Goal: Communication & Community: Answer question/provide support

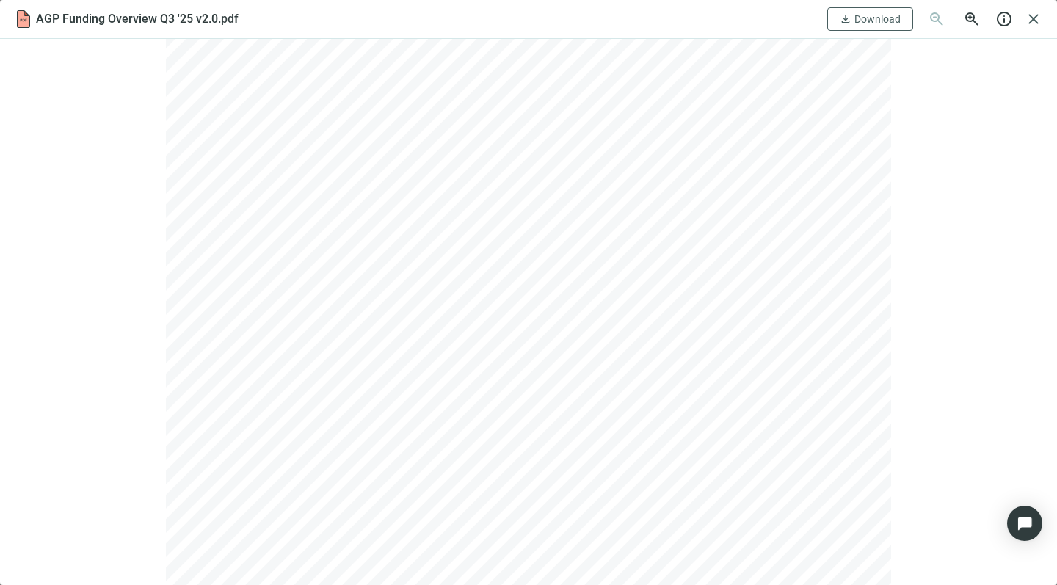
scroll to position [132, 0]
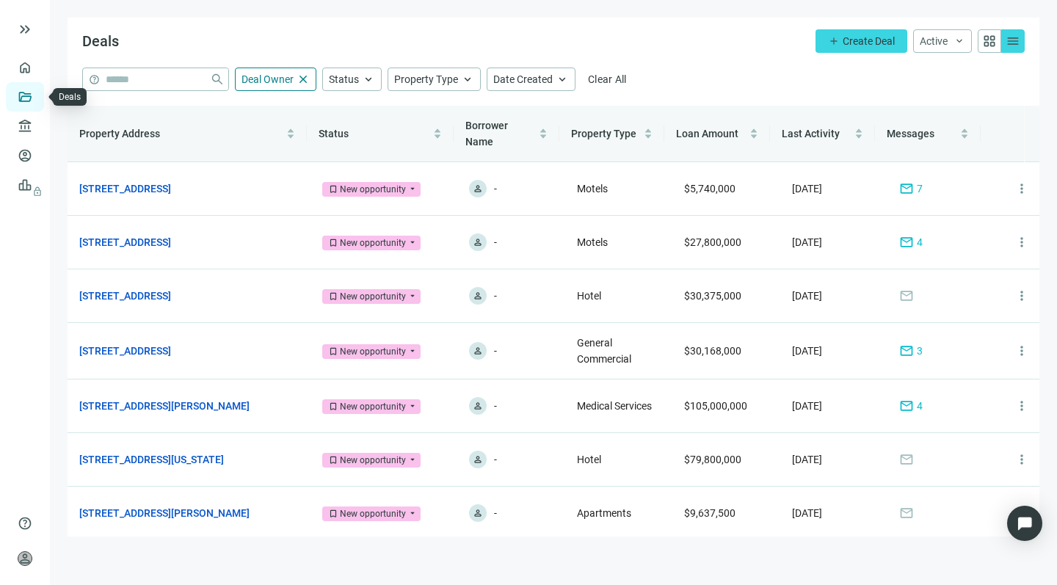
click at [37, 91] on link "Deals" at bounding box center [50, 97] width 26 height 12
click at [162, 239] on link "195 E Tropicana Ave, Las Vegas, NV 89109" at bounding box center [125, 242] width 92 height 16
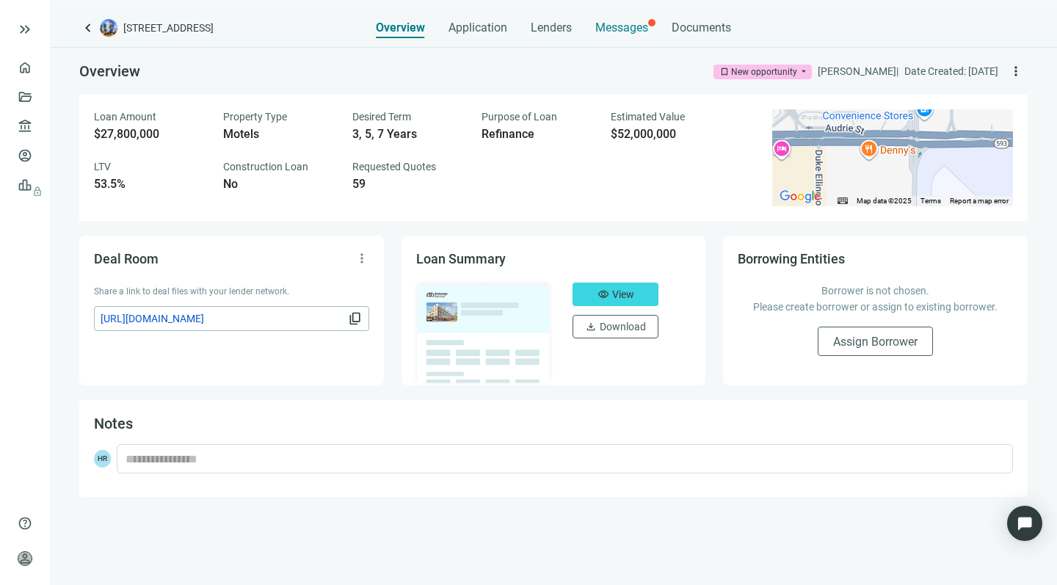
click at [627, 26] on span "Messages" at bounding box center [621, 28] width 53 height 14
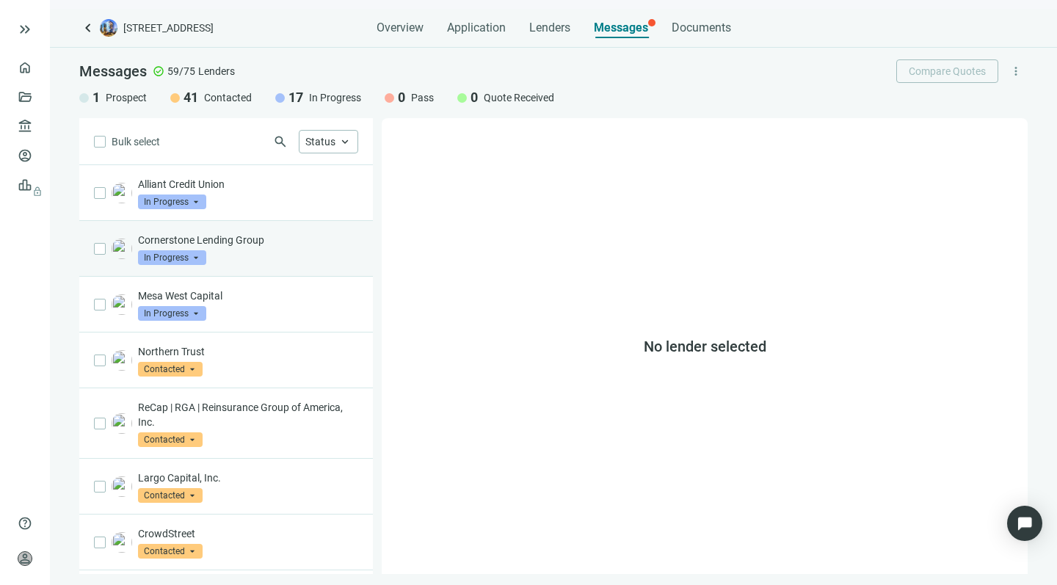
click at [256, 249] on div "Cornerstone Lending Group In Progress arrow_drop_down" at bounding box center [248, 249] width 220 height 32
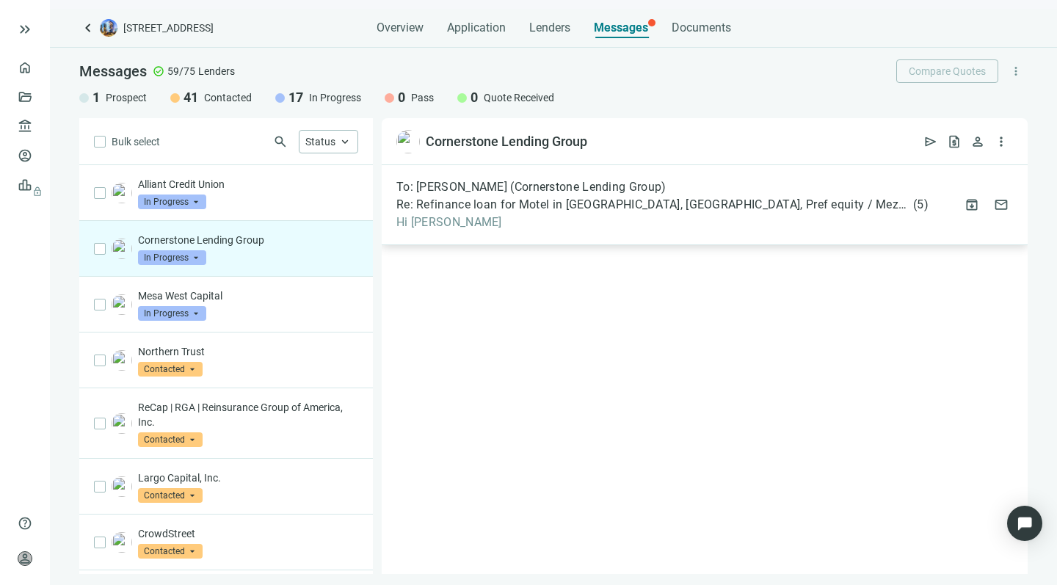
click at [548, 208] on span "Re: Refinance loan for Motel in Las Vegas, NV, Pref equity / Mezz piece to 55% …" at bounding box center [653, 205] width 514 height 15
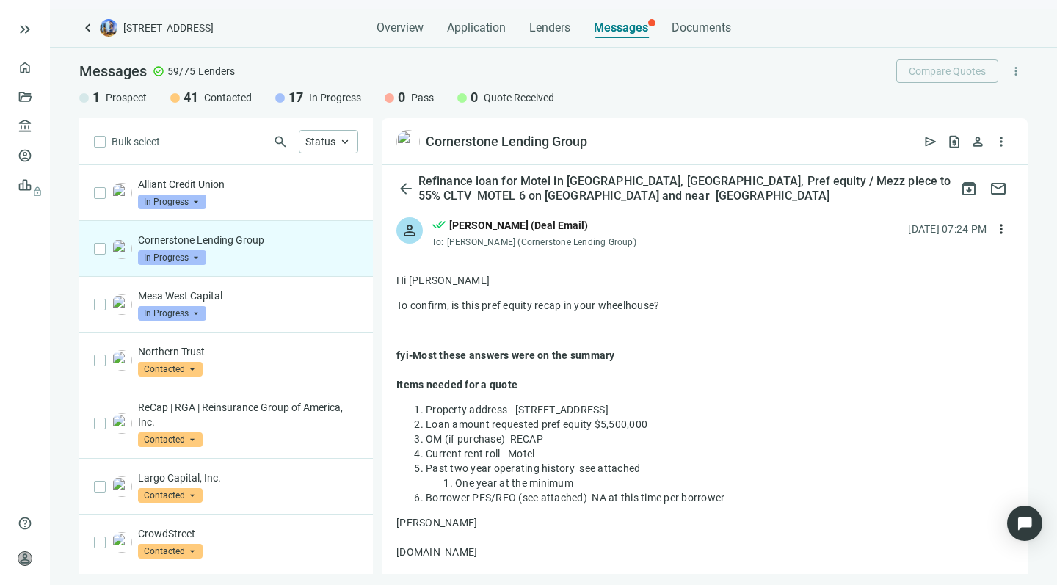
scroll to position [109, 0]
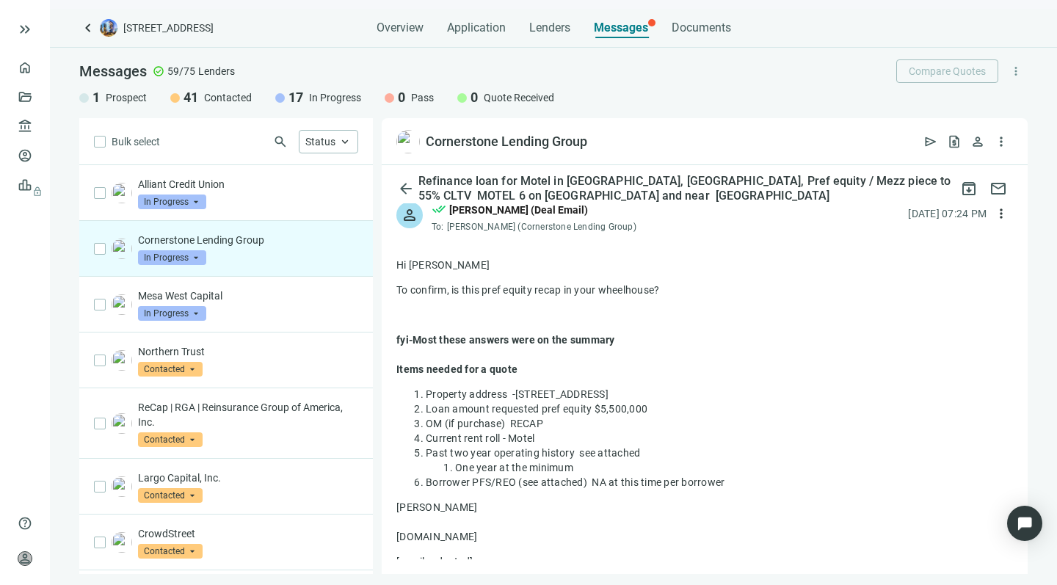
drag, startPoint x: 721, startPoint y: 396, endPoint x: 513, endPoint y: 393, distance: 207.8
click at [513, 393] on div "Property address -195 E Tropicana Ave, Las Vegas, NV 89109" at bounding box center [719, 394] width 587 height 15
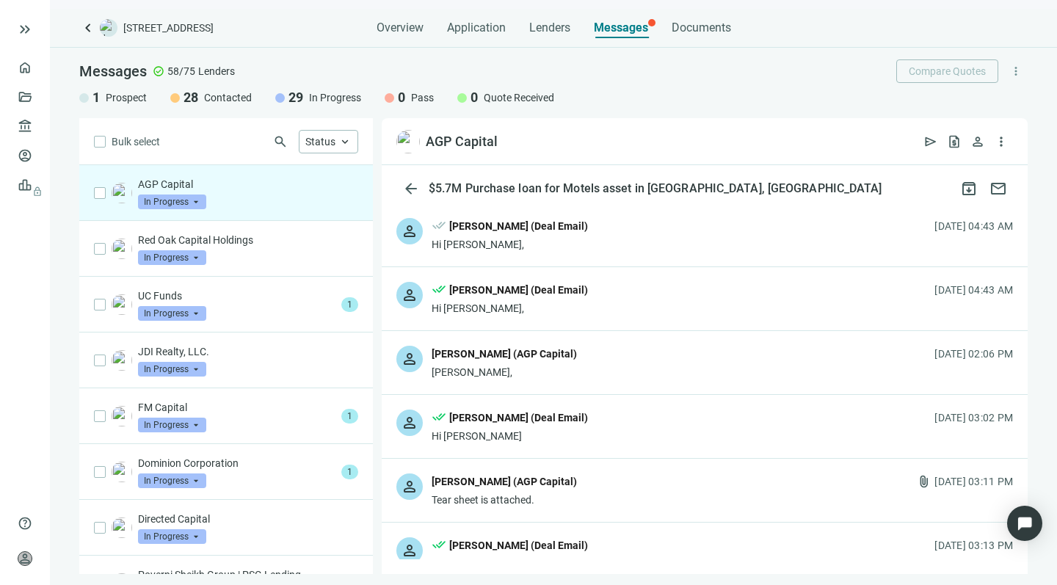
scroll to position [2648, 0]
